Goal: Information Seeking & Learning: Learn about a topic

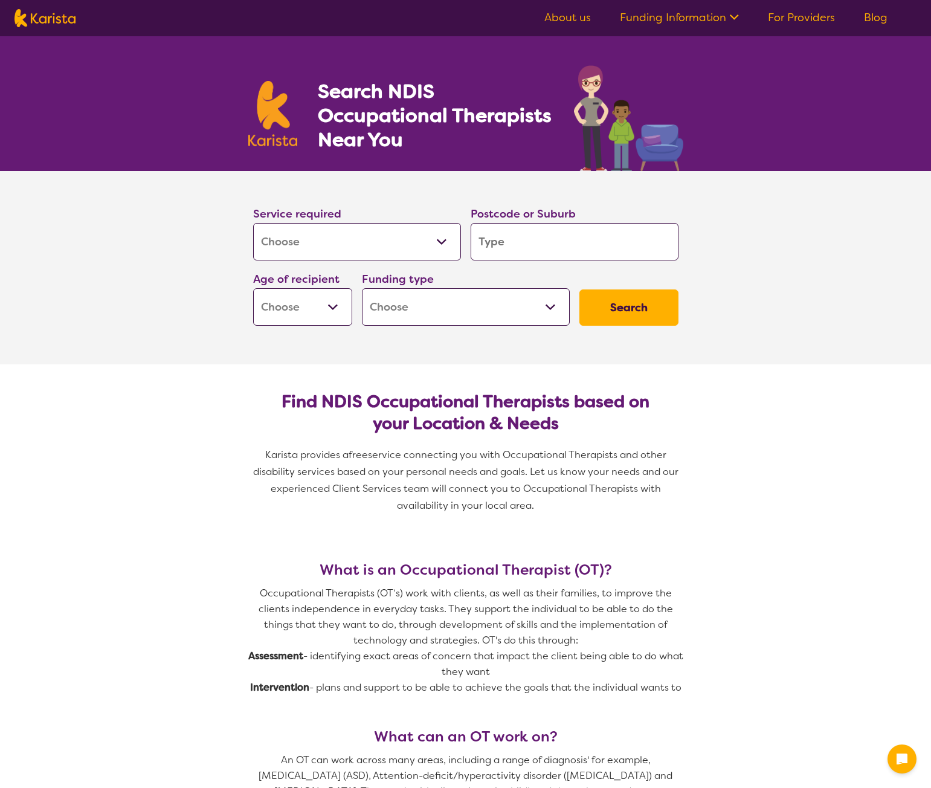
select select "[MEDICAL_DATA]"
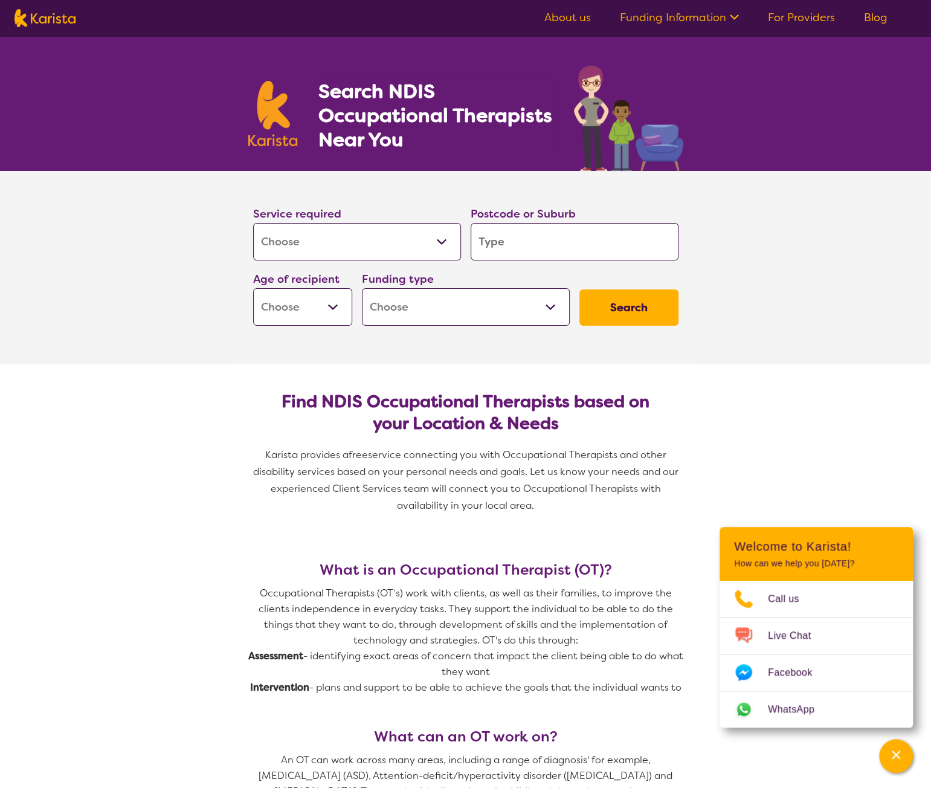
drag, startPoint x: 184, startPoint y: 618, endPoint x: 202, endPoint y: 312, distance: 306.8
click at [543, 235] on input "search" at bounding box center [575, 241] width 208 height 37
type input "4170"
click at [430, 337] on section "Service required Allied Health Assistant Assessment ([MEDICAL_DATA] or [MEDICAL…" at bounding box center [465, 267] width 483 height 193
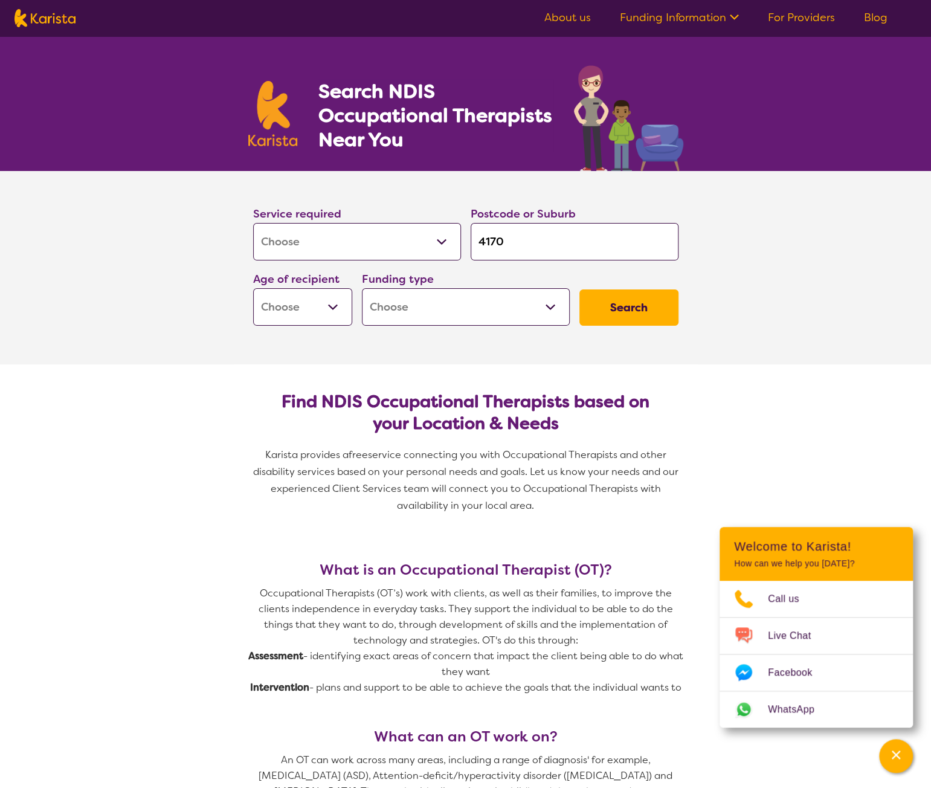
click at [628, 295] on button "Search" at bounding box center [628, 307] width 99 height 36
click at [348, 312] on select "Early Childhood - 0 to 9 Child - 10 to 11 Adolescent - 12 to 17 Adult - 18 to 6…" at bounding box center [302, 306] width 99 height 37
select select "EC"
click at [253, 288] on select "Early Childhood - 0 to 9 Child - 10 to 11 Adolescent - 12 to 17 Adult - 18 to 6…" at bounding box center [302, 306] width 99 height 37
select select "EC"
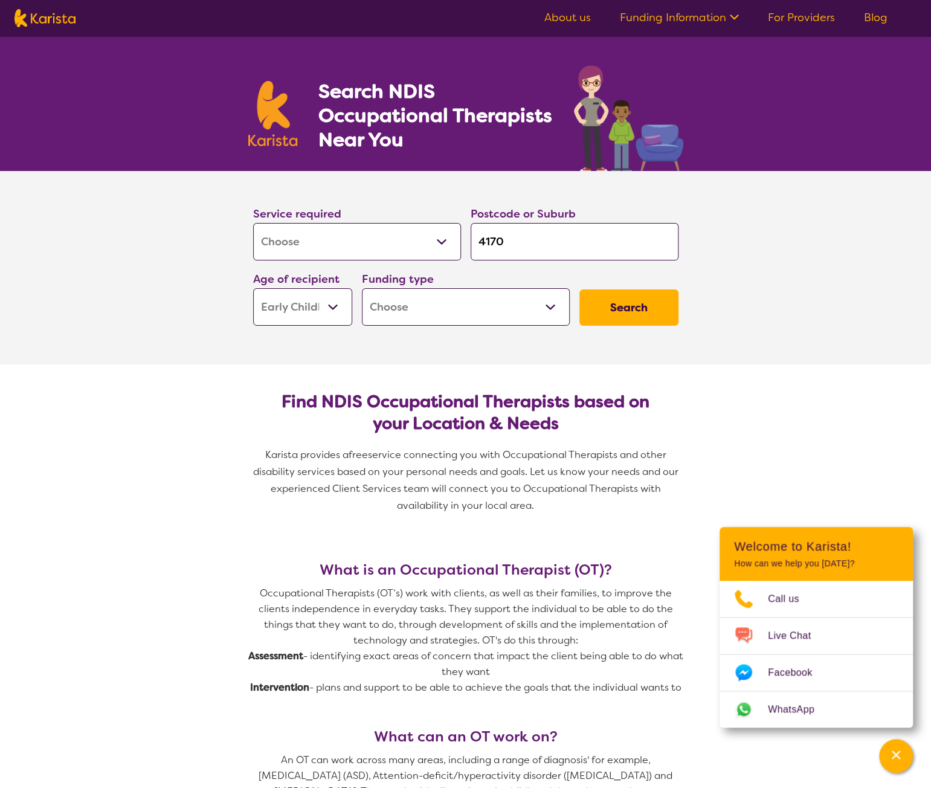
click at [411, 282] on label "Funding type" at bounding box center [398, 279] width 72 height 14
drag, startPoint x: 406, startPoint y: 303, endPoint x: 413, endPoint y: 323, distance: 21.6
click at [406, 303] on select "Home Care Package (HCP) National Disability Insurance Scheme (NDIS) I don't know" at bounding box center [466, 306] width 208 height 37
select select "HCP"
click at [362, 288] on select "Home Care Package (HCP) National Disability Insurance Scheme (NDIS) I don't know" at bounding box center [466, 306] width 208 height 37
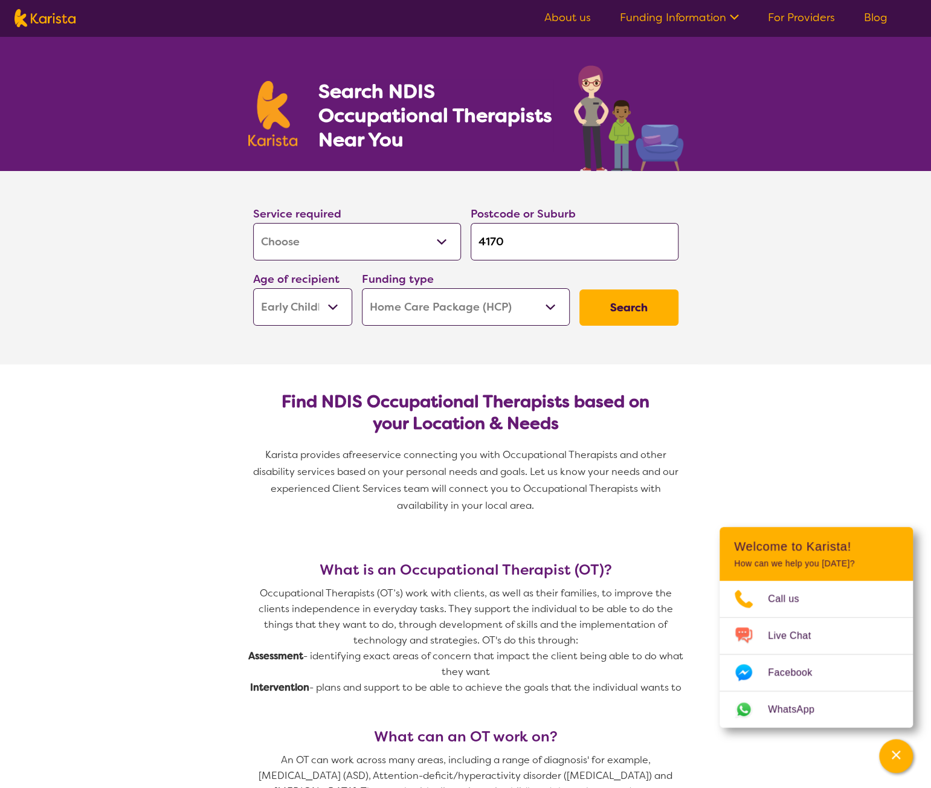
select select "HCP"
click at [604, 316] on button "Search" at bounding box center [628, 307] width 99 height 36
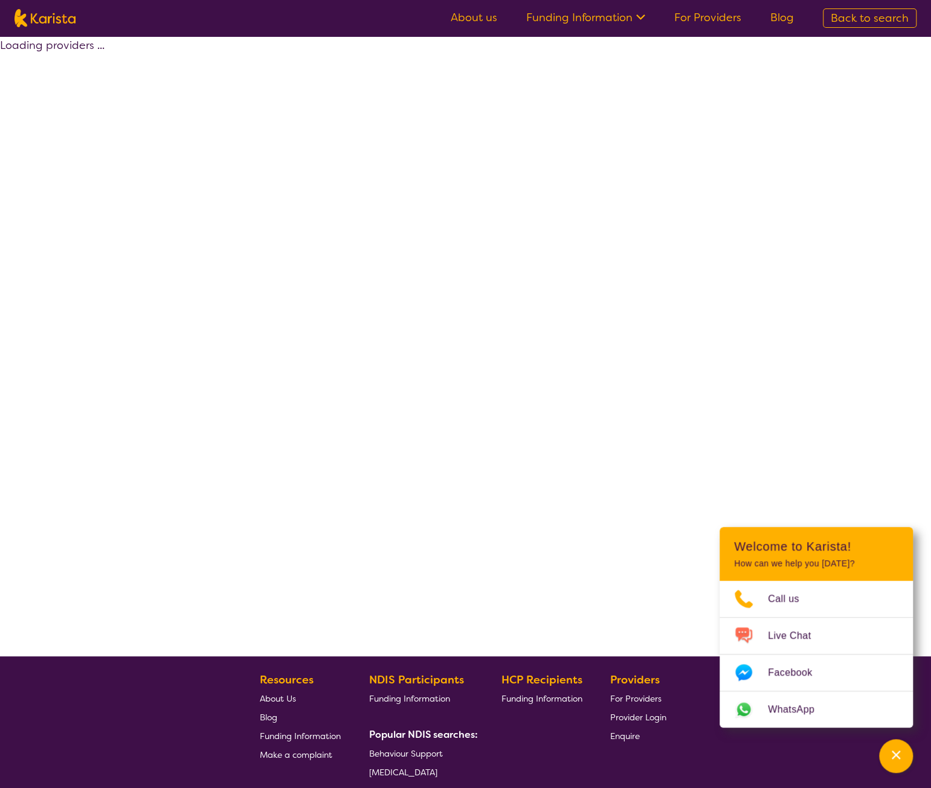
select select "HCP"
select select "[MEDICAL_DATA]"
select select "EC"
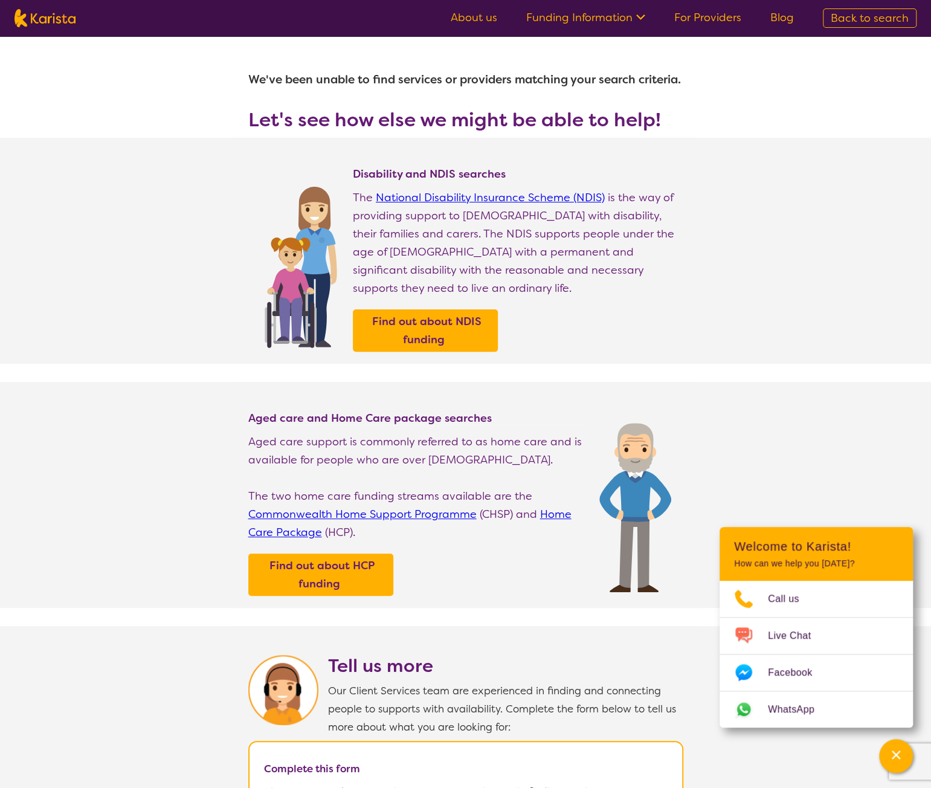
select select "[MEDICAL_DATA]"
select select "EC"
select select "HCP"
select select "[MEDICAL_DATA]"
select select "EC"
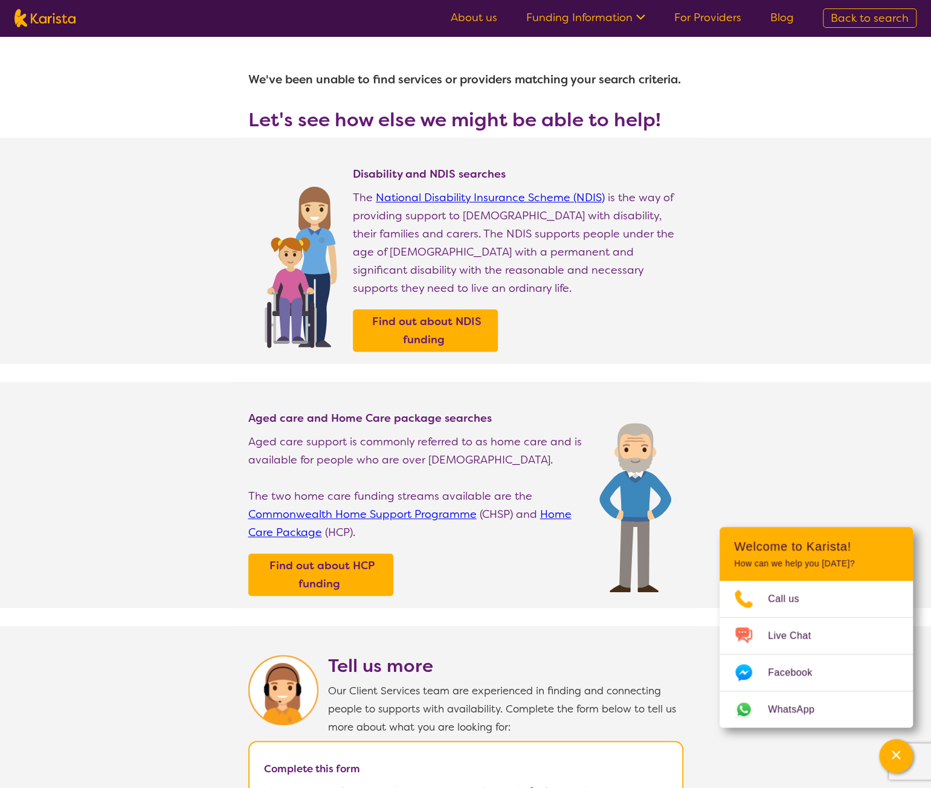
select select "HCP"
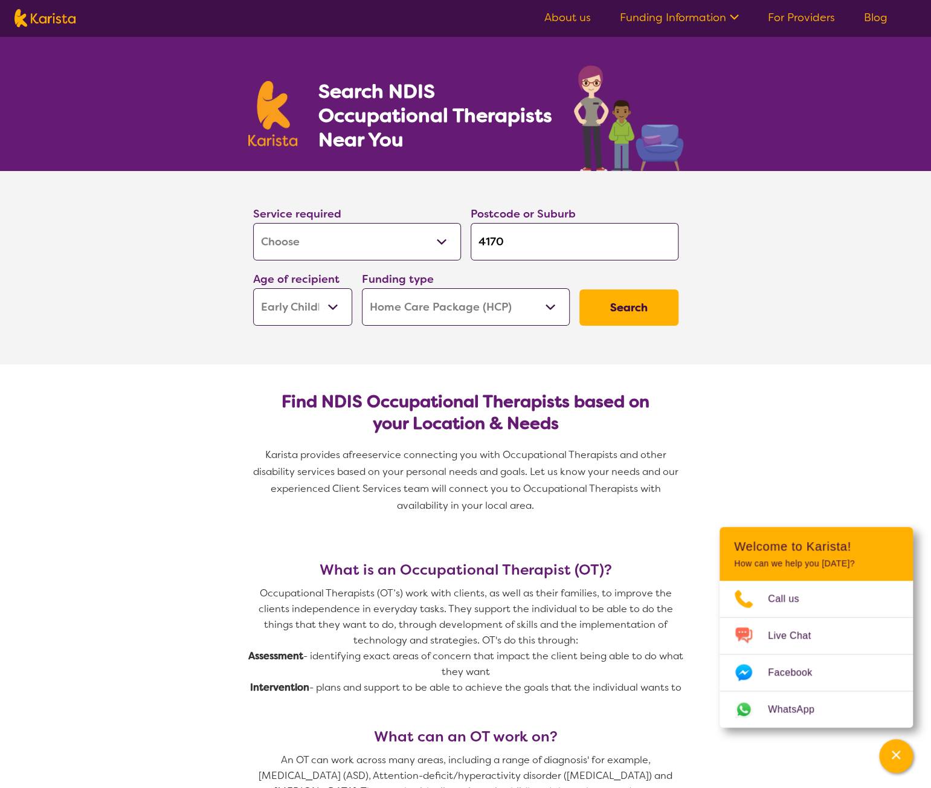
click at [478, 306] on select "Home Care Package (HCP) National Disability Insurance Scheme (NDIS) I don't know" at bounding box center [466, 306] width 208 height 37
select select "i-don-t-know"
click at [362, 288] on select "Home Care Package (HCP) National Disability Insurance Scheme (NDIS) I don't know" at bounding box center [466, 306] width 208 height 37
select select "i-don-t-know"
click at [657, 315] on button "Search" at bounding box center [628, 307] width 99 height 36
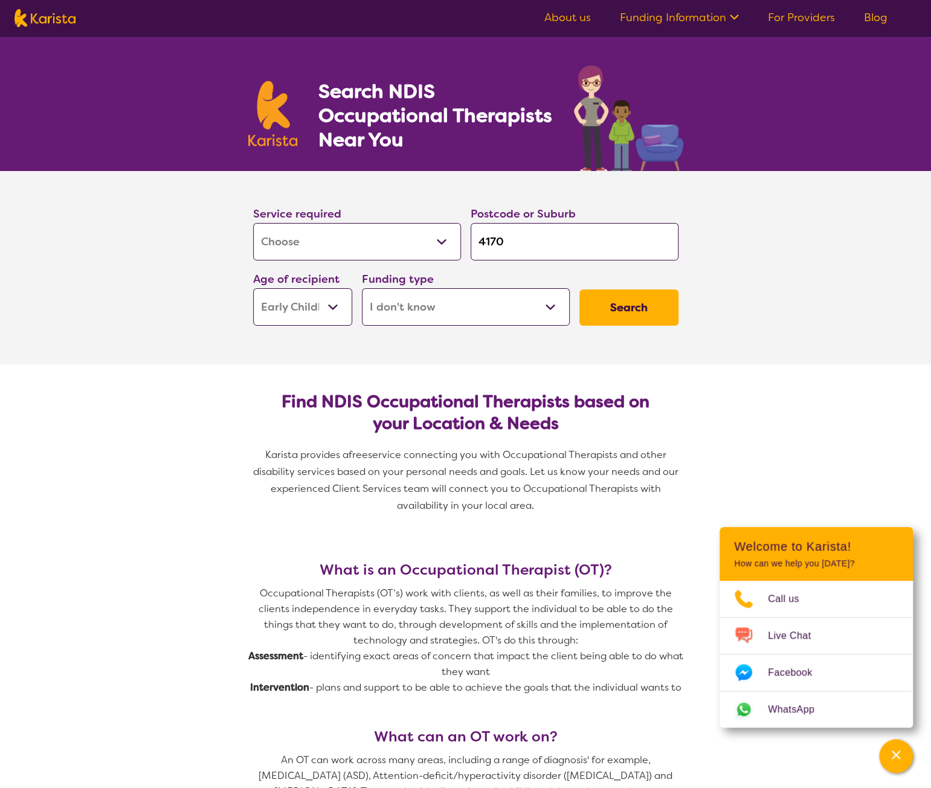
select select "[MEDICAL_DATA]"
select select "EC"
